Goal: Communication & Community: Connect with others

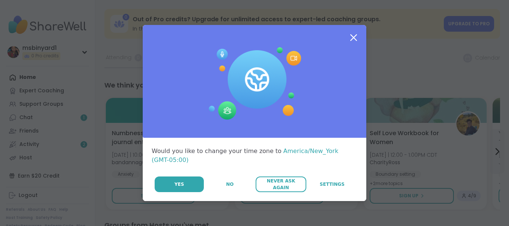
click at [272, 183] on span "Never Ask Again" at bounding box center [280, 184] width 43 height 13
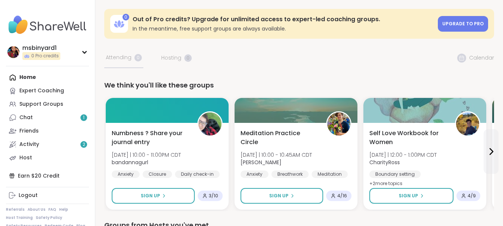
click at [272, 183] on div "Meditation Practice Circle Wed 10/15 | 10:00 - 10:45AM CDT Nicholas Anxiety Bre…" at bounding box center [296, 166] width 123 height 87
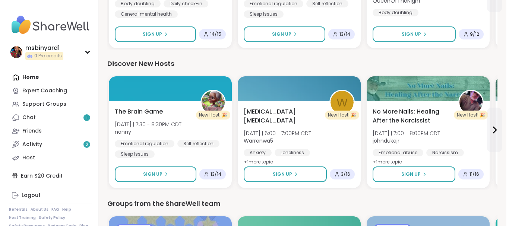
scroll to position [722, 0]
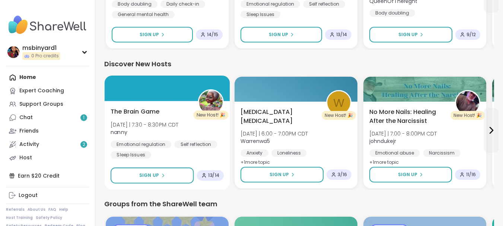
click at [209, 173] on span "13 / 14" at bounding box center [213, 176] width 11 height 6
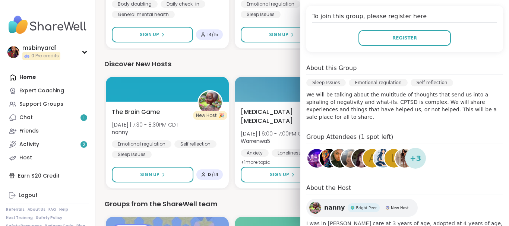
scroll to position [152, 0]
click at [410, 152] on span "+ 3" at bounding box center [416, 157] width 12 height 11
click at [385, 151] on div "l" at bounding box center [394, 158] width 19 height 19
click at [330, 149] on img at bounding box center [339, 158] width 19 height 19
click at [320, 149] on img at bounding box center [329, 158] width 19 height 19
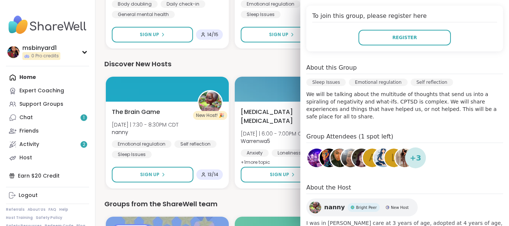
click at [363, 154] on div "A" at bounding box center [372, 158] width 19 height 19
click at [320, 151] on img at bounding box center [329, 158] width 19 height 19
click at [307, 152] on img at bounding box center [316, 158] width 19 height 19
click at [412, 152] on span "+ 3" at bounding box center [416, 157] width 12 height 11
click at [396, 150] on img at bounding box center [404, 158] width 19 height 19
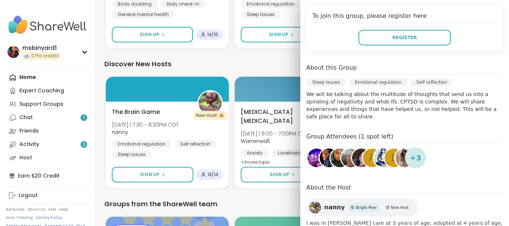
click at [341, 151] on img at bounding box center [350, 158] width 19 height 19
click at [352, 152] on img at bounding box center [361, 158] width 19 height 19
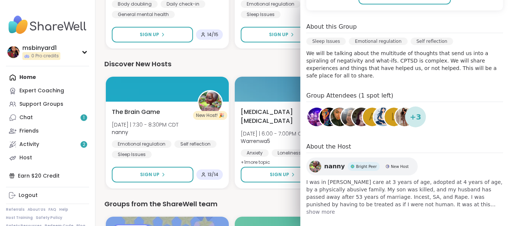
click at [323, 208] on span "show more" at bounding box center [404, 211] width 197 height 7
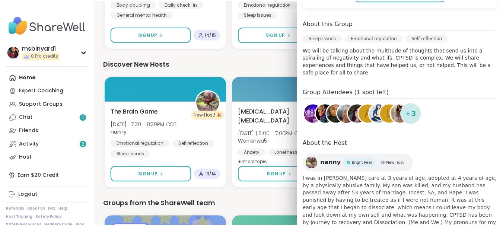
scroll to position [208, 0]
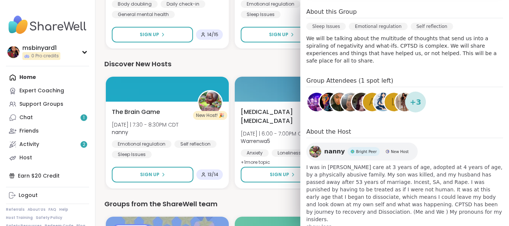
click at [265, 59] on div "Discover New Hosts" at bounding box center [302, 64] width 396 height 10
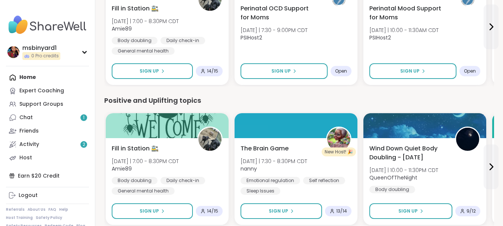
scroll to position [456, 0]
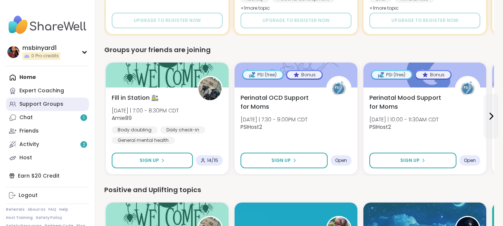
click at [64, 102] on link "Support Groups" at bounding box center [47, 104] width 83 height 13
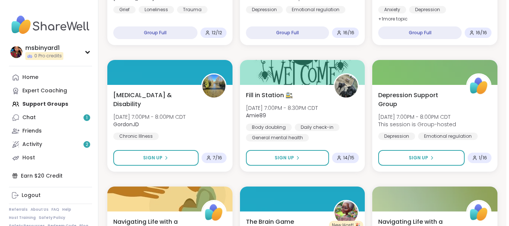
scroll to position [290, 0]
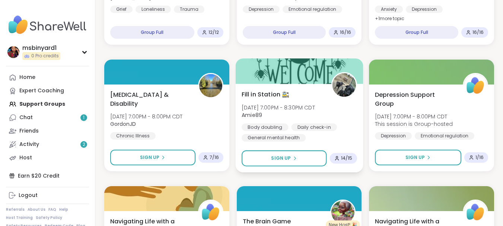
click at [265, 104] on span "Tue, Oct 14 | 7:00PM - 8:30PM CDT" at bounding box center [278, 107] width 73 height 7
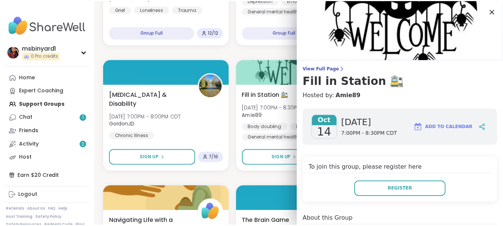
scroll to position [200, 0]
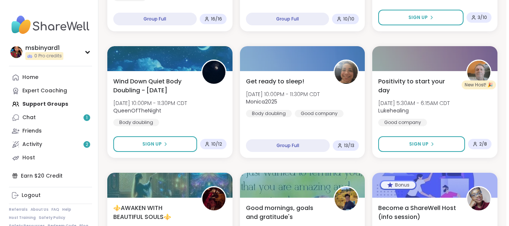
scroll to position [683, 0]
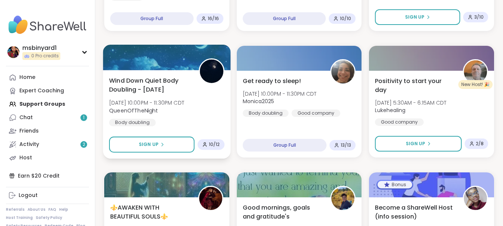
click at [151, 85] on span "Wind Down Quiet Body Doubling - Tuesday" at bounding box center [149, 85] width 81 height 18
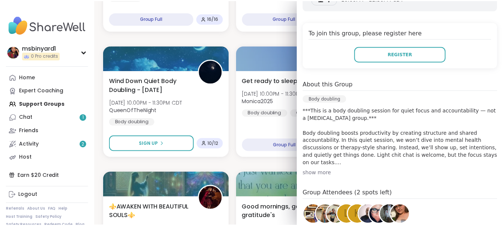
scroll to position [158, 0]
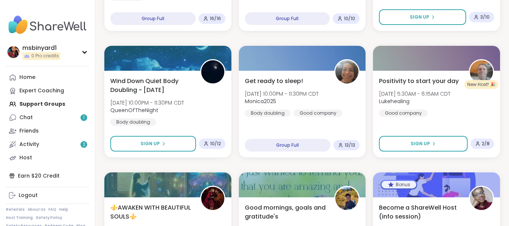
click at [233, 37] on div "Curve balls in life Tue, Oct 14 | 6:00PM - 7:00PM CDT Lori246 Anxiety Depressio…" at bounding box center [302, 164] width 396 height 1505
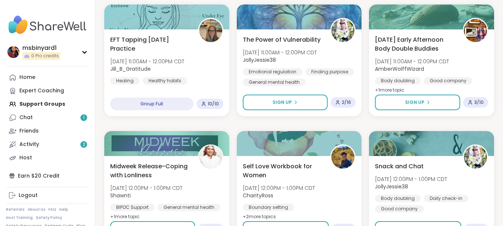
scroll to position [1405, 0]
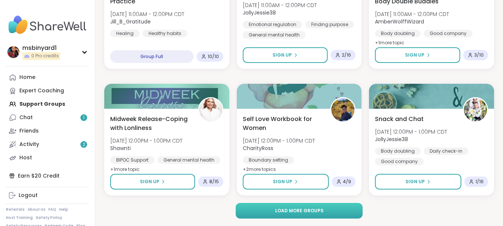
click at [263, 207] on button "Load more groups" at bounding box center [299, 211] width 127 height 16
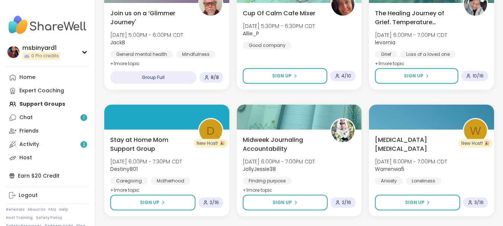
scroll to position [2406, 0]
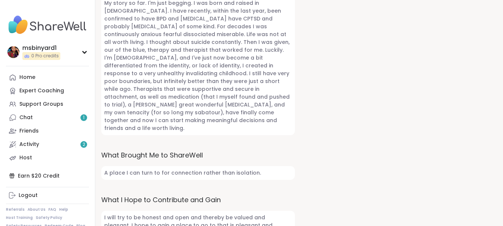
scroll to position [326, 0]
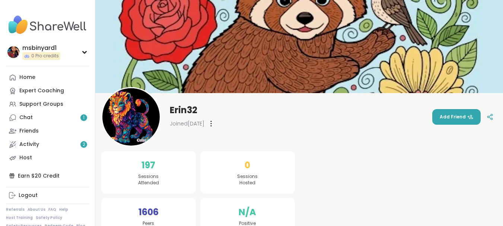
scroll to position [22, 0]
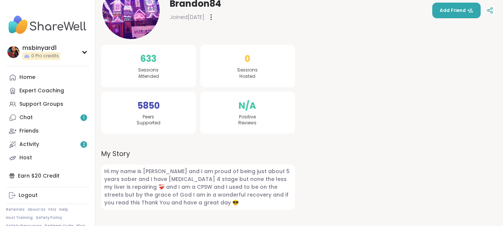
click at [306, 146] on div at bounding box center [401, 171] width 194 height 287
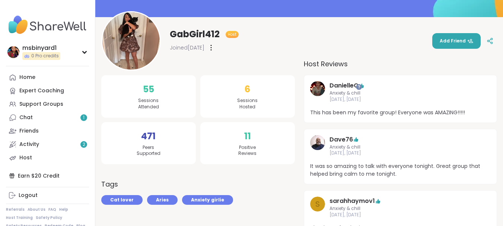
scroll to position [75, 0]
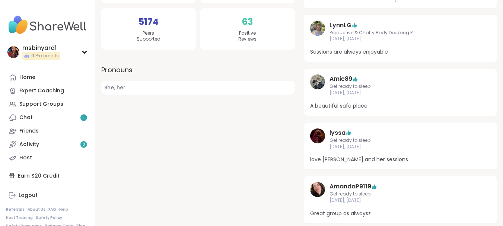
scroll to position [191, 0]
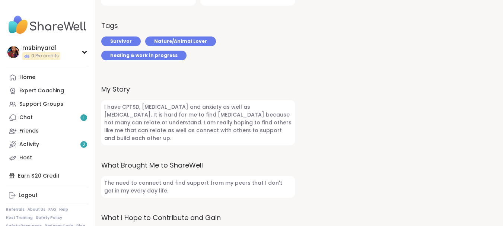
scroll to position [260, 0]
